Goal: Task Accomplishment & Management: Manage account settings

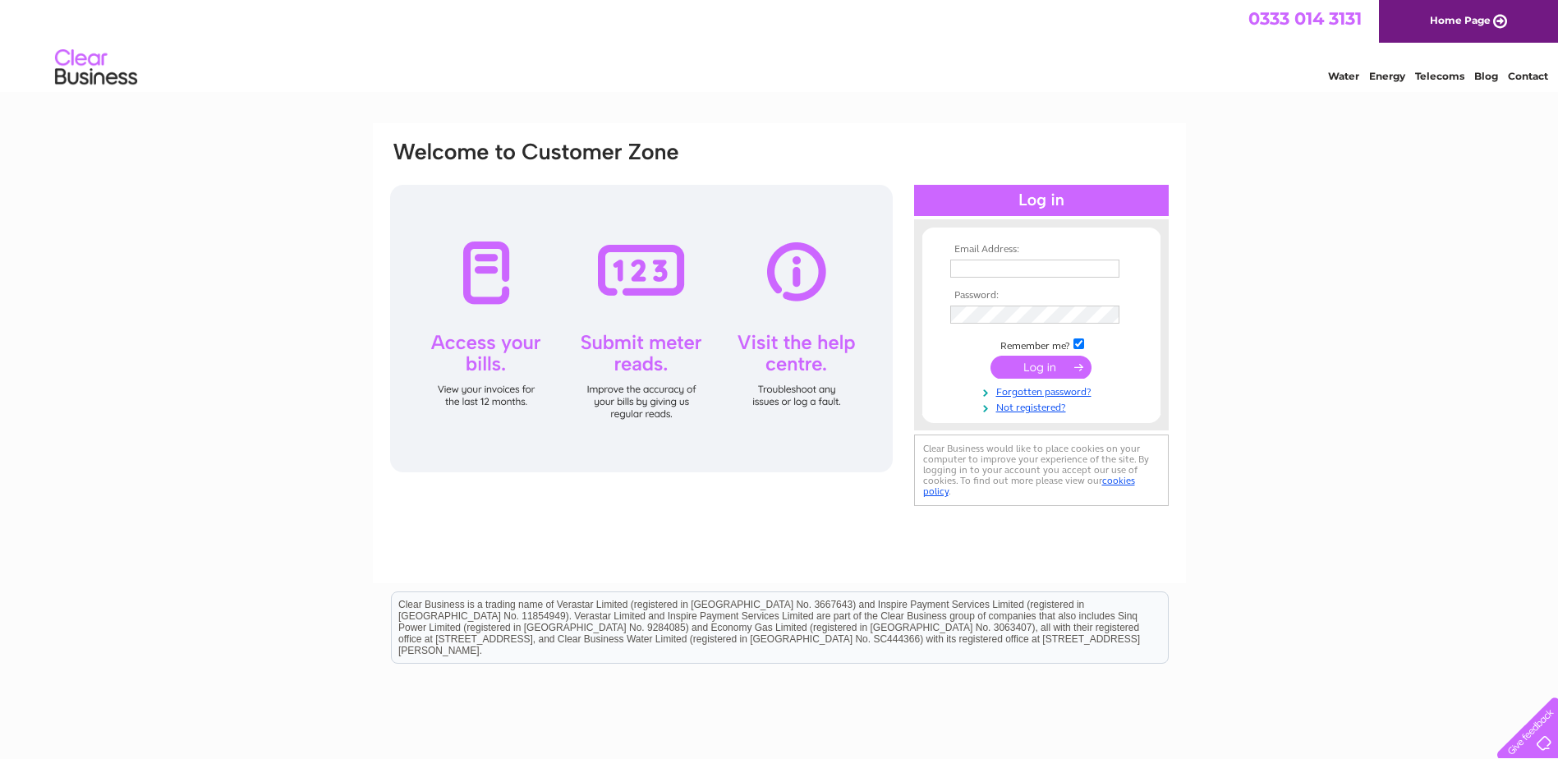
type input "[EMAIL_ADDRESS][DOMAIN_NAME]"
click at [1041, 367] on input "submit" at bounding box center [1040, 367] width 101 height 23
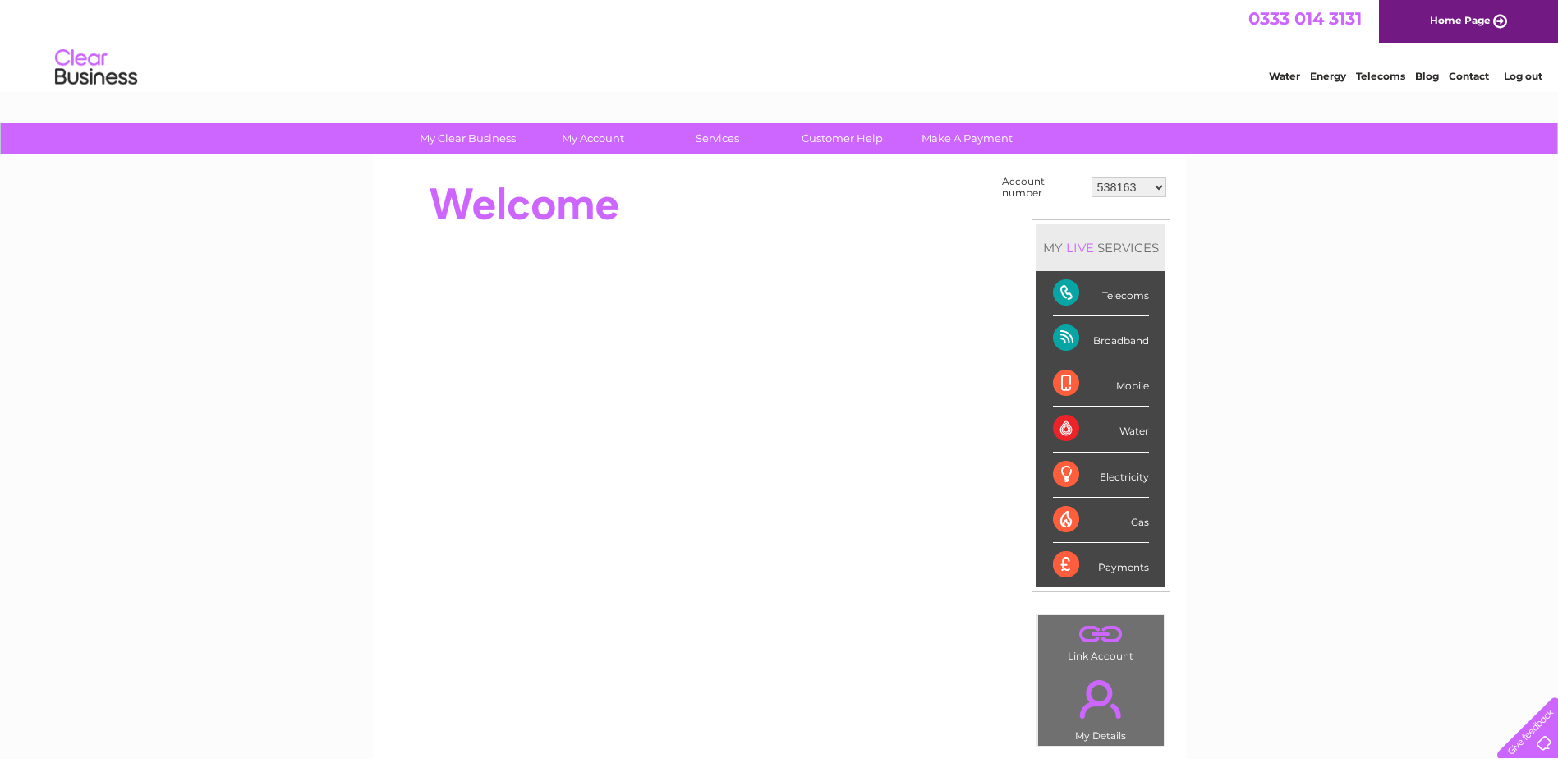
click at [1156, 184] on select "538163 538172 543332 543347 543348 543349 543350 543351 543353 543354 543355 56…" at bounding box center [1128, 187] width 75 height 20
click at [1091, 177] on select "538163 538172 543332 543347 543348 543349 543350 543351 543353 543354 543355 56…" at bounding box center [1128, 187] width 75 height 20
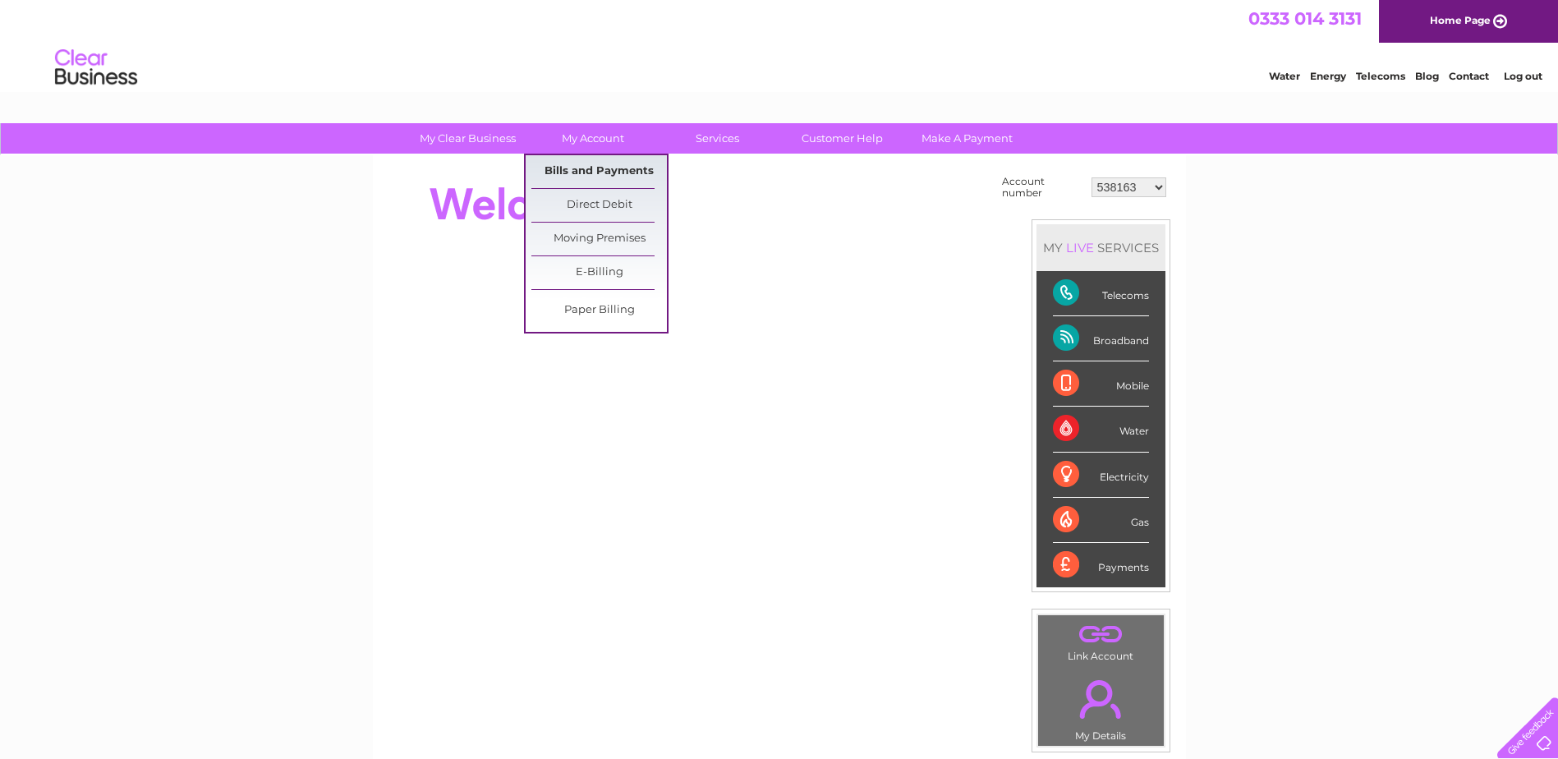
click at [613, 171] on link "Bills and Payments" at bounding box center [598, 171] width 135 height 33
